Goal: Information Seeking & Learning: Learn about a topic

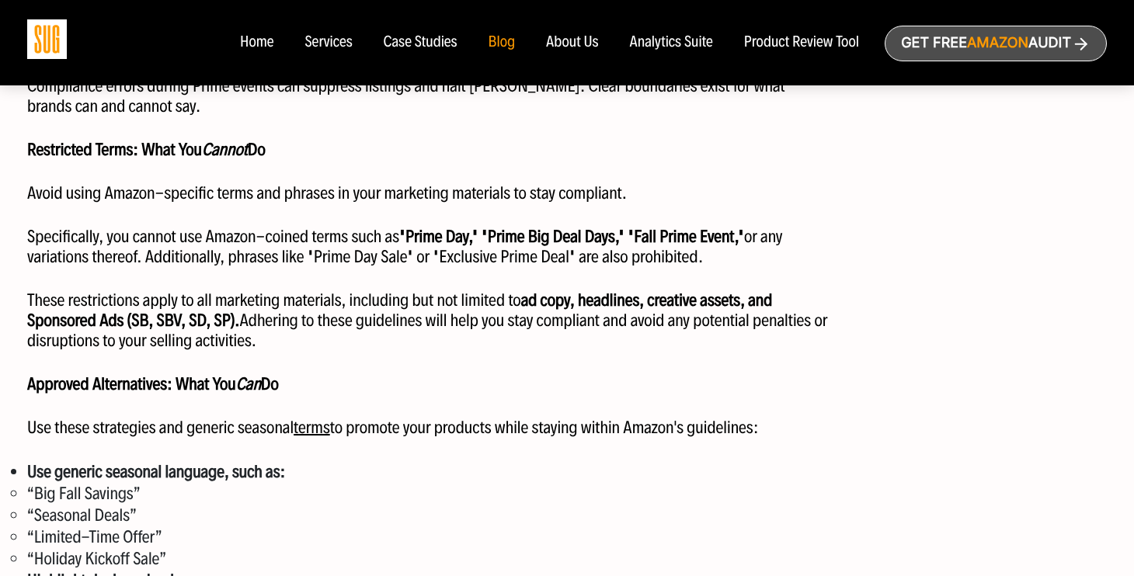
scroll to position [2773, 0]
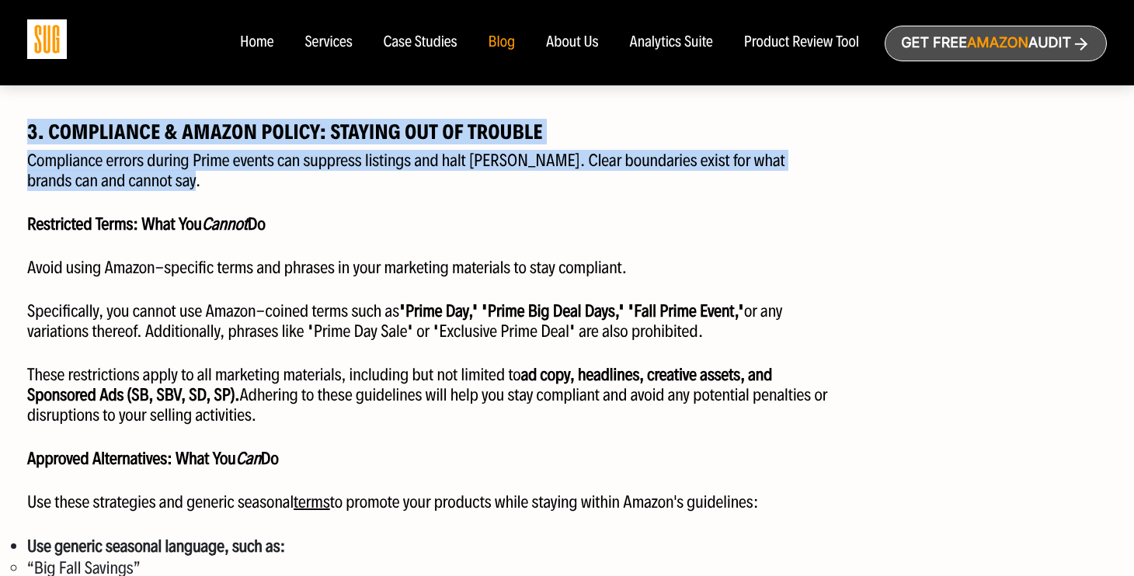
drag, startPoint x: 30, startPoint y: 131, endPoint x: 207, endPoint y: 176, distance: 183.4
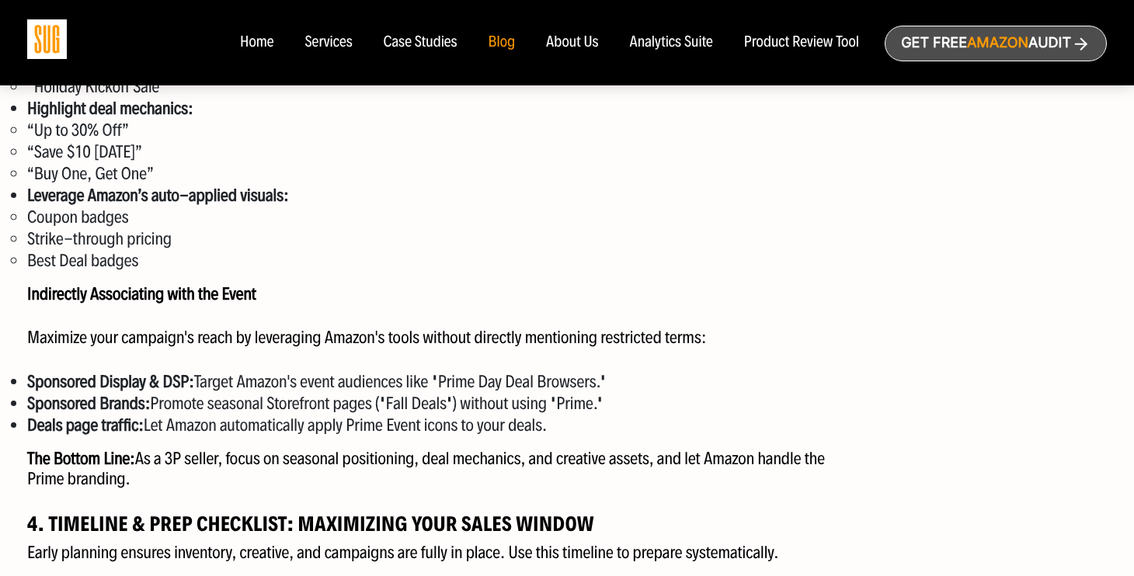
scroll to position [3330, 0]
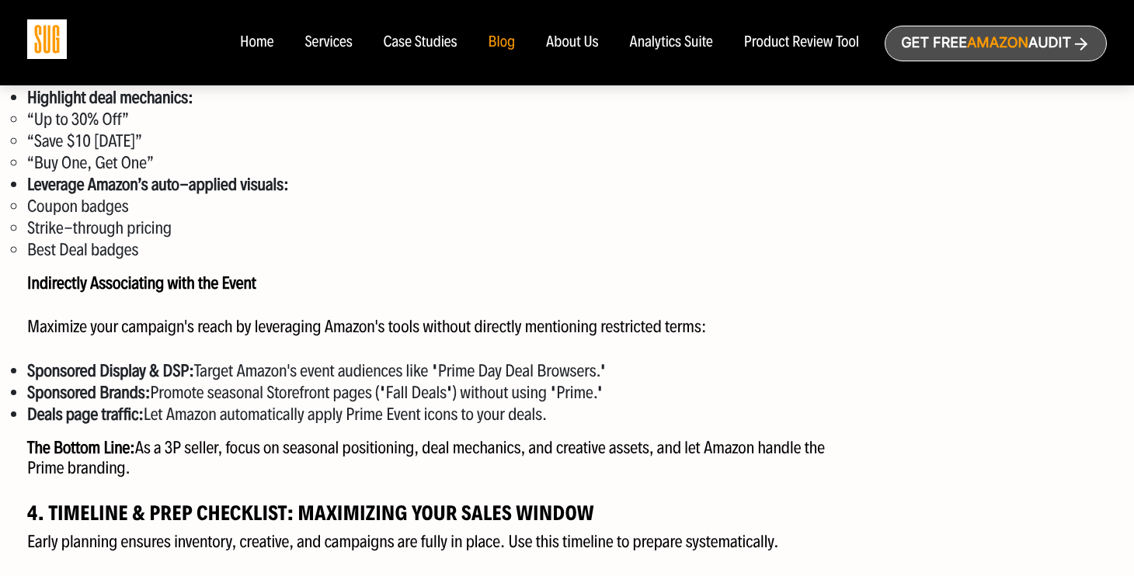
click at [418, 460] on p "The Bottom Line: As a 3P seller, focus on seasonal positioning, deal mechanics,…" at bounding box center [429, 458] width 804 height 40
copy div "3. Compliance & Amazon Policy: Staying Out of Trouble Compliance errors during …"
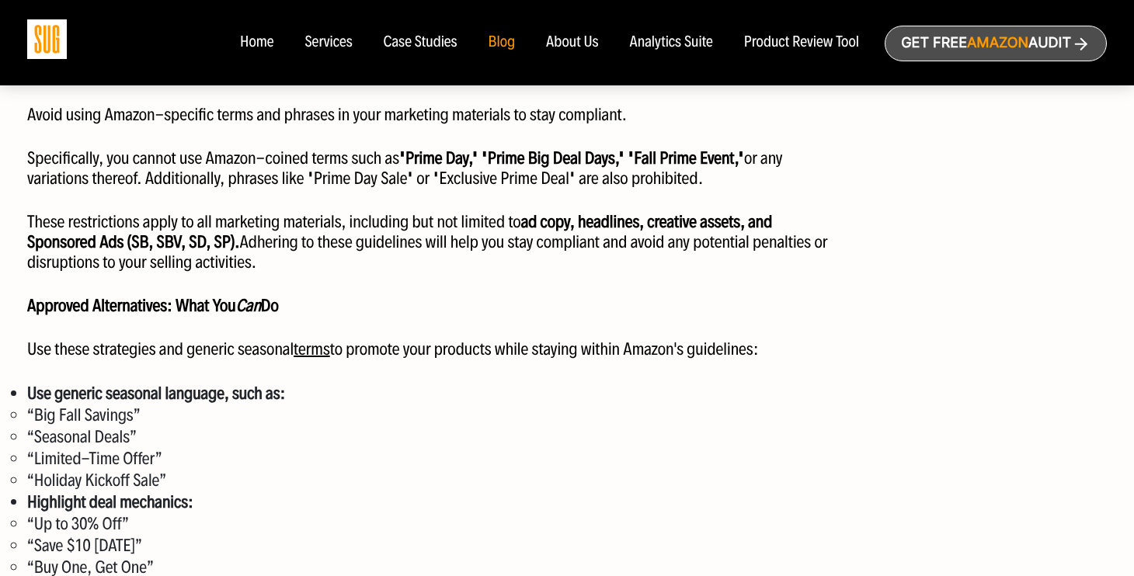
scroll to position [2499, 0]
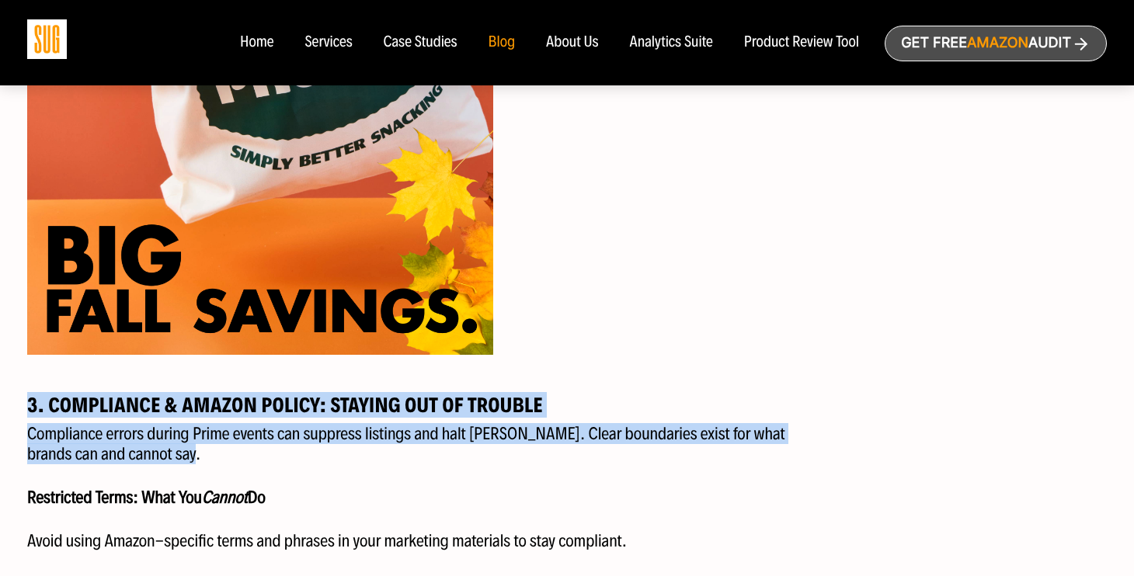
click at [412, 396] on strong "3. Compliance & Amazon Policy: Staying Out of Trouble" at bounding box center [285, 405] width 516 height 26
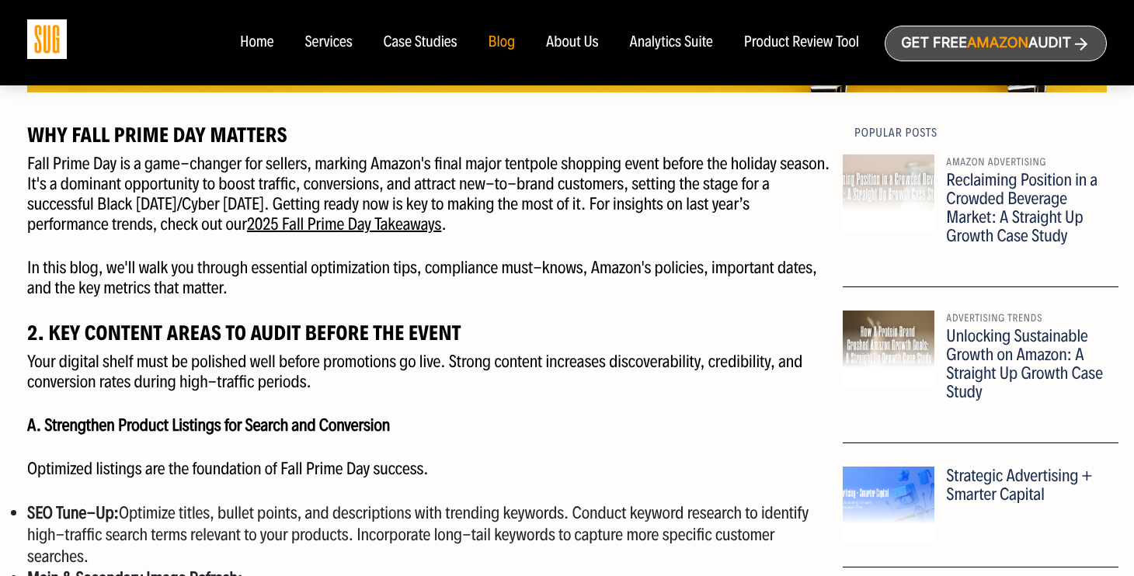
scroll to position [729, 0]
